Goal: Task Accomplishment & Management: Manage account settings

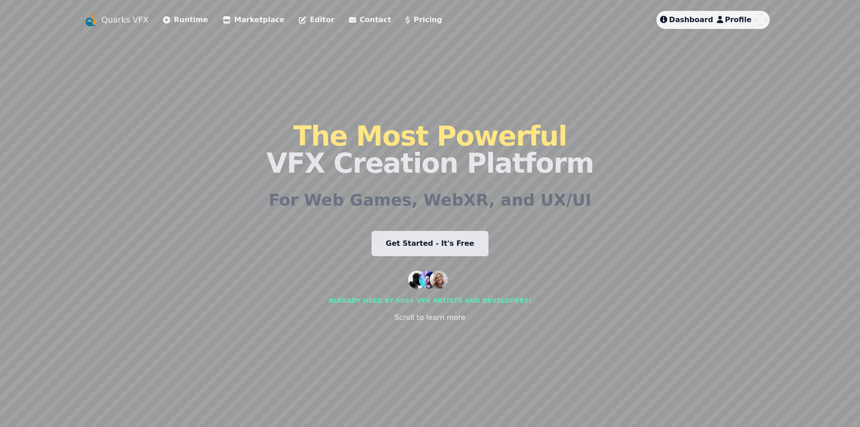
click at [737, 19] on span "Profile" at bounding box center [738, 19] width 27 height 9
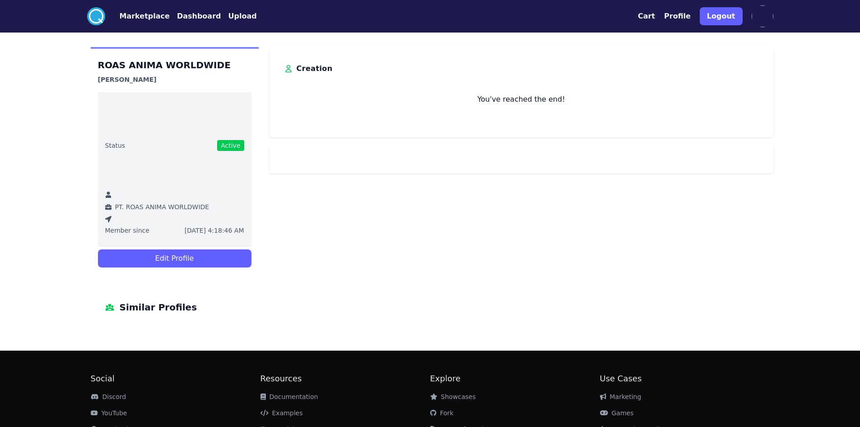
click at [207, 250] on button "Edit Profile" at bounding box center [175, 258] width 154 height 18
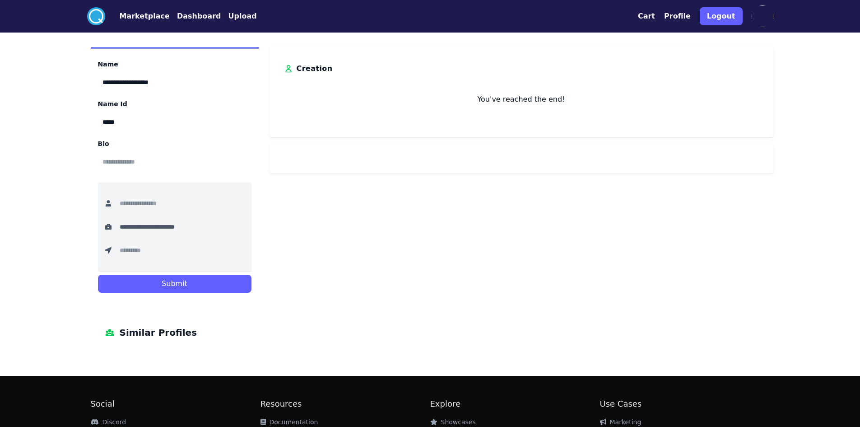
click at [174, 226] on input "**********" at bounding box center [151, 227] width 72 height 20
click at [187, 252] on input "text" at bounding box center [151, 250] width 72 height 20
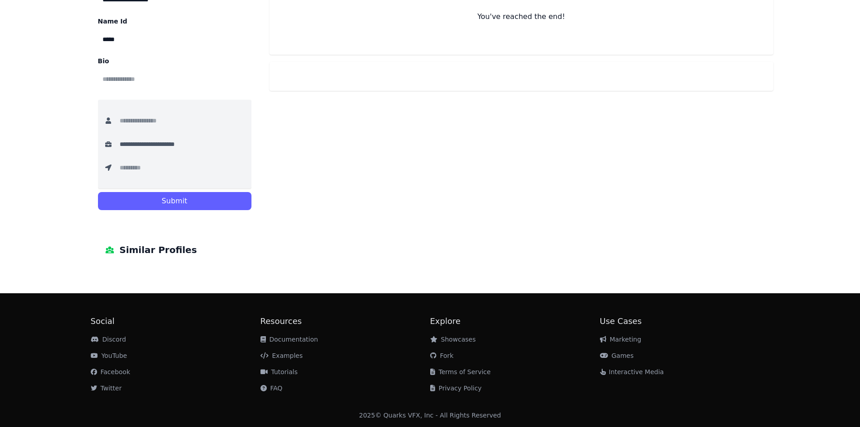
click at [126, 249] on span "Similar Profiles" at bounding box center [159, 250] width 78 height 14
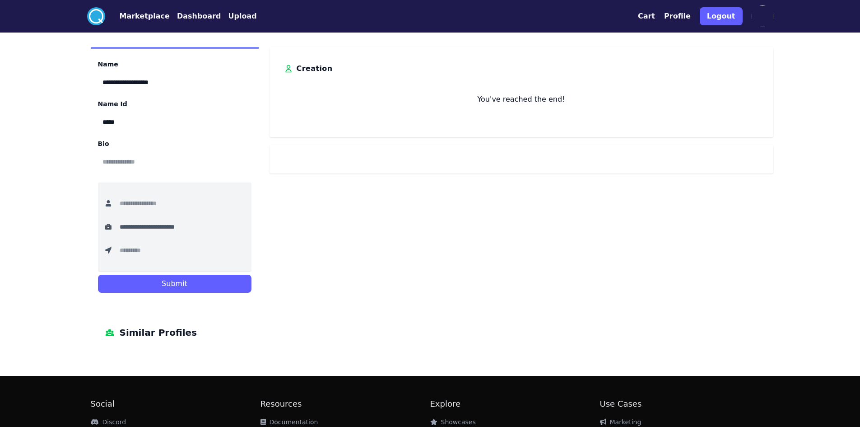
click at [681, 18] on button "Profile" at bounding box center [677, 16] width 27 height 11
click at [655, 15] on button "Cart" at bounding box center [646, 16] width 17 height 11
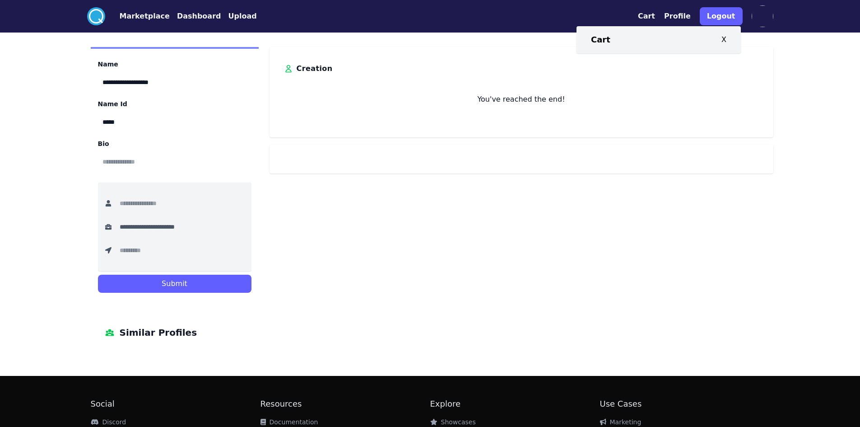
drag, startPoint x: 782, startPoint y: 75, endPoint x: 766, endPoint y: 21, distance: 56.5
click at [782, 75] on div "**********" at bounding box center [430, 254] width 860 height 509
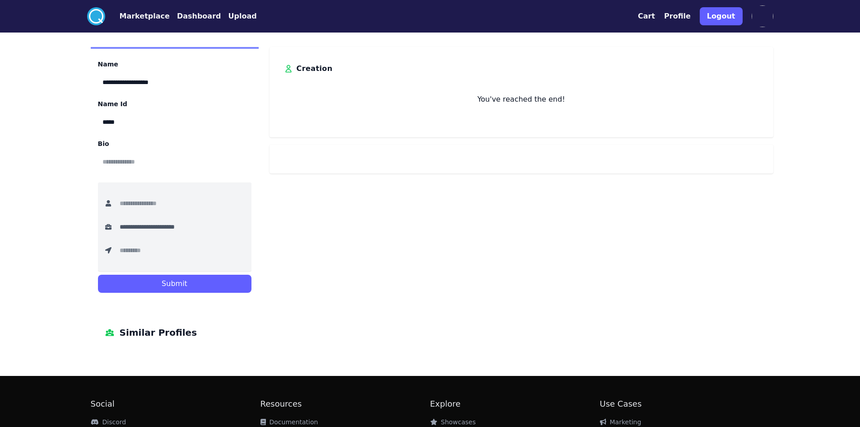
click at [765, 19] on img at bounding box center [763, 16] width 22 height 22
click at [177, 13] on button "Dashboard" at bounding box center [199, 16] width 44 height 11
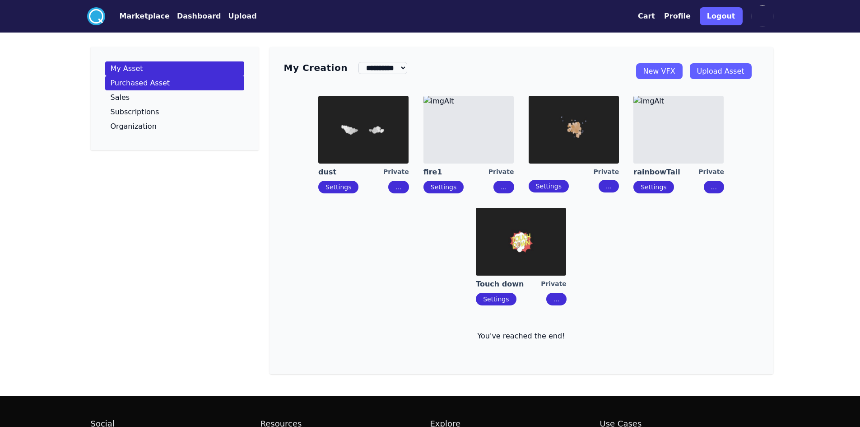
click at [184, 88] on link "Purchased Asset" at bounding box center [174, 83] width 139 height 14
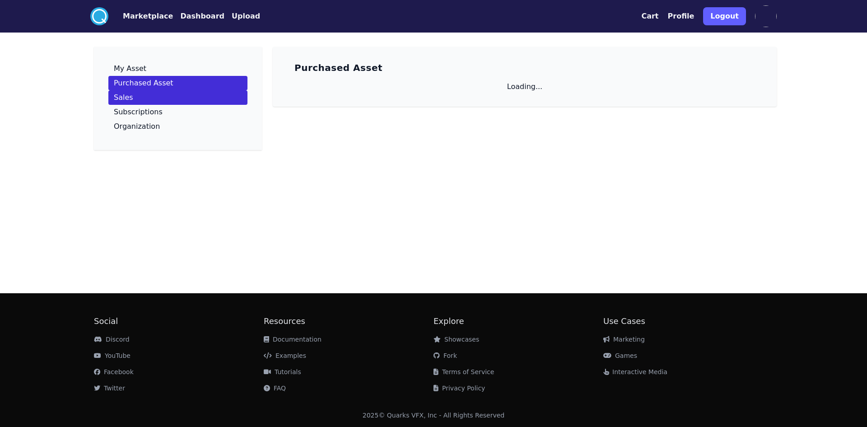
click at [179, 95] on link "Sales" at bounding box center [177, 97] width 139 height 14
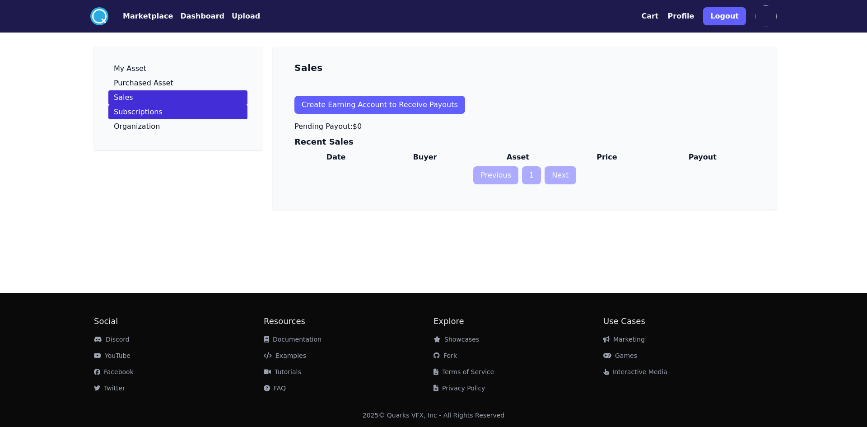
click at [184, 108] on link "Subscriptions" at bounding box center [177, 112] width 139 height 14
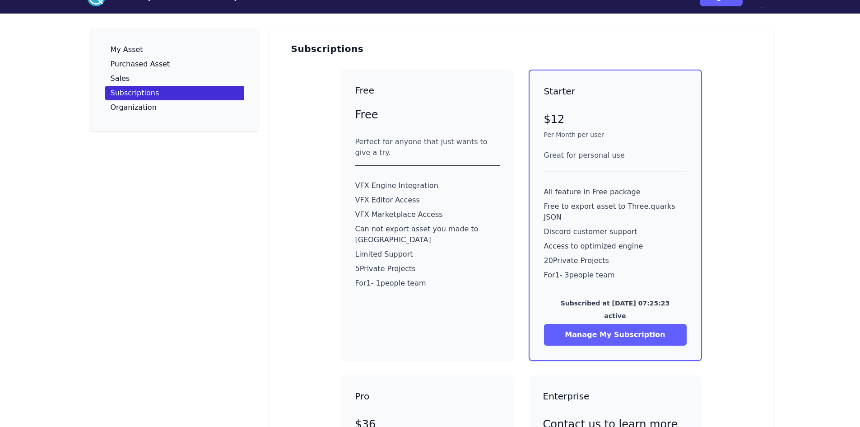
scroll to position [90, 0]
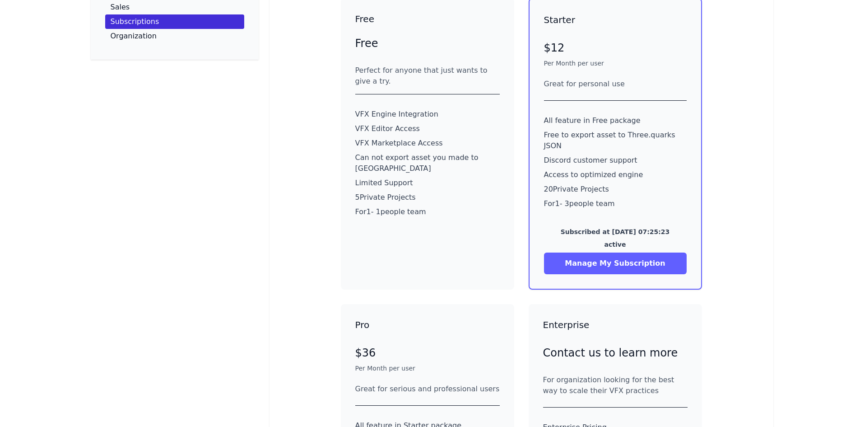
click at [620, 252] on button "Manage My Subscription" at bounding box center [615, 263] width 143 height 22
